Goal: Submit feedback/report problem

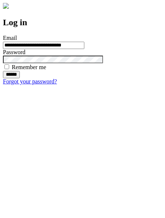
click at [20, 78] on input "******" at bounding box center [11, 74] width 17 height 7
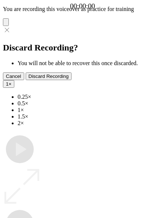
type input "**********"
